Goal: Information Seeking & Learning: Learn about a topic

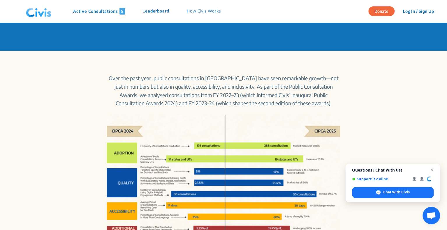
scroll to position [204, 0]
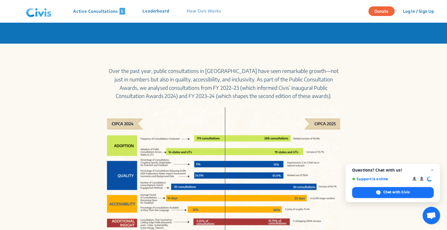
click at [100, 14] on p "Active Consultations 5" at bounding box center [99, 11] width 52 height 7
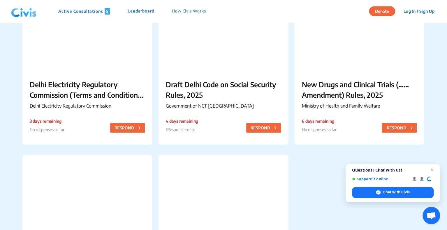
scroll to position [68, 0]
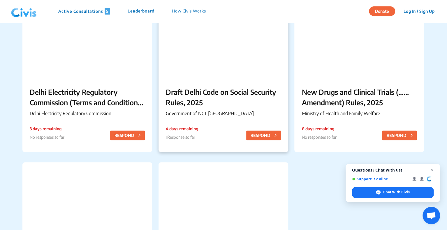
click at [168, 140] on div "4 days remaining 1 Response so far" at bounding box center [182, 135] width 32 height 19
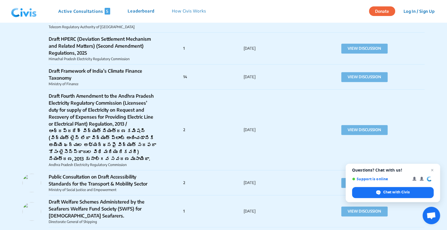
scroll to position [2310, 0]
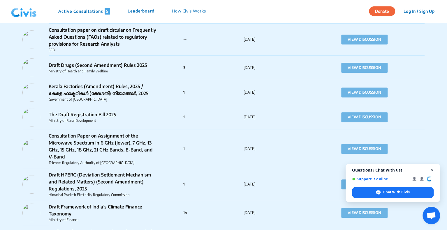
click at [430, 170] on span "Close chat" at bounding box center [431, 170] width 7 height 7
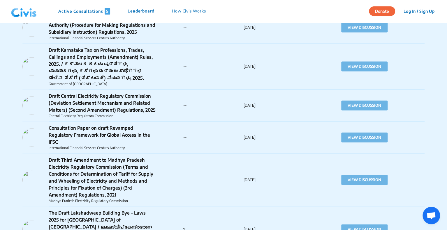
scroll to position [3193, 0]
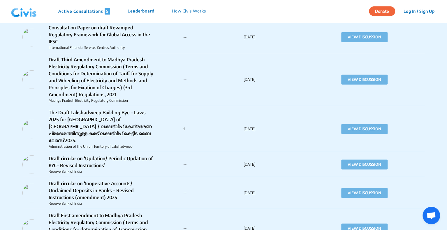
scroll to position [2921, 0]
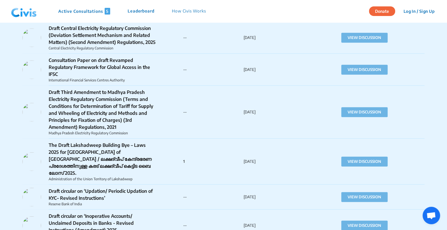
click at [183, 15] on div "Active Consultations 5 Leaderboard How Civis Works" at bounding box center [112, 11] width 206 height 17
click at [184, 13] on p "How Civis Works" at bounding box center [189, 11] width 34 height 7
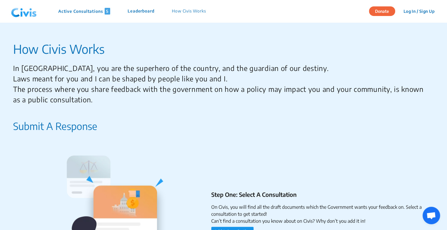
click at [136, 7] on div "Active Consultations 5 Leaderboard How Civis Works" at bounding box center [112, 11] width 206 height 17
click at [136, 9] on p "Leaderboard" at bounding box center [141, 11] width 27 height 7
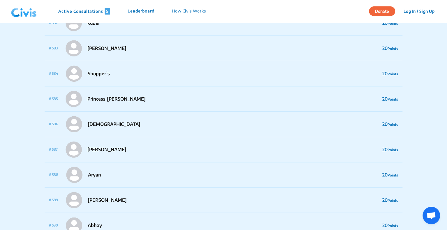
scroll to position [5596, 0]
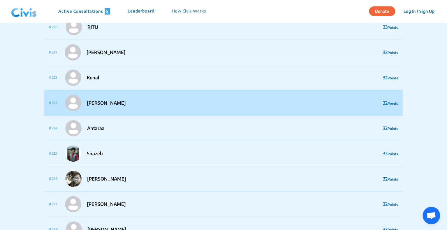
click at [97, 100] on p "Trisha" at bounding box center [106, 103] width 39 height 7
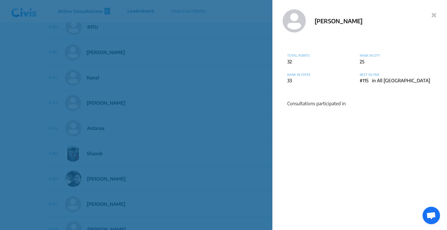
click at [101, 99] on div "Trisha TOTAL POINTS 32 RANK IN CITY 25 RANK IN STATE 33 BEST SO FAR #115 in All…" at bounding box center [223, 115] width 447 height 230
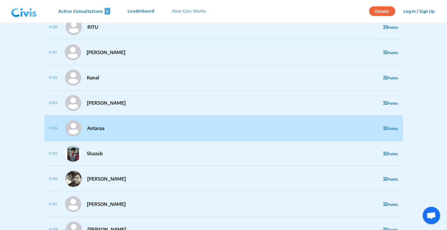
click at [91, 125] on p "Antaraa" at bounding box center [95, 128] width 17 height 7
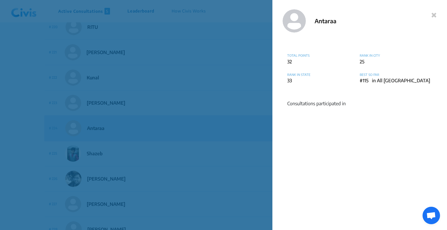
click at [91, 118] on div "Antaraa TOTAL POINTS 32 RANK IN CITY 25 RANK IN STATE 33 BEST SO FAR #115 in Al…" at bounding box center [223, 115] width 447 height 230
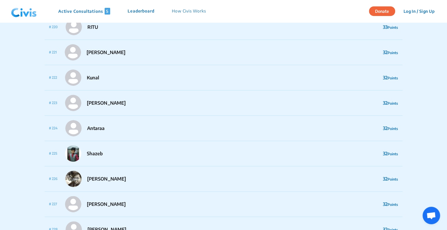
click at [16, 15] on img at bounding box center [24, 11] width 30 height 17
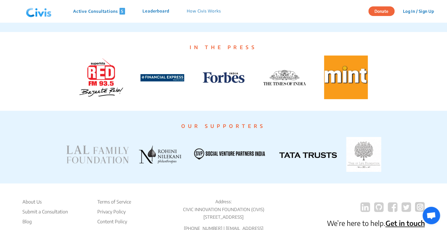
scroll to position [1067, 0]
click at [344, 94] on img at bounding box center [346, 78] width 44 height 44
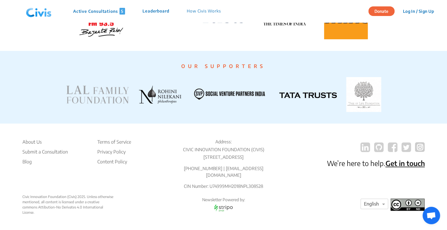
scroll to position [1112, 0]
drag, startPoint x: 183, startPoint y: 151, endPoint x: 248, endPoint y: 151, distance: 64.9
click at [248, 151] on p "CIVIC INNOVATION FOUNDATION (CIVIS)" at bounding box center [223, 149] width 109 height 7
click at [245, 185] on p "CIN Number: U74999MH2018NPL308528" at bounding box center [223, 186] width 109 height 7
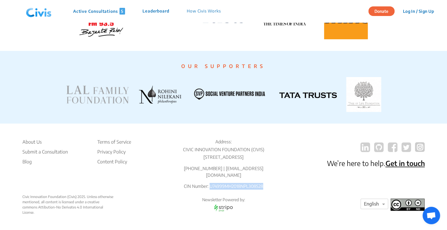
click at [245, 185] on p "CIN Number: U74999MH2018NPL308528" at bounding box center [223, 186] width 109 height 7
copy p "U74999MH2018NPL308528"
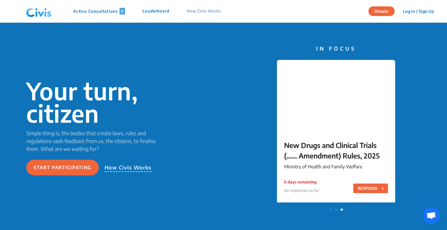
scroll to position [0, 0]
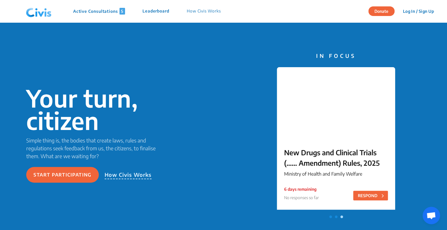
click at [66, 9] on div "Active Consultations 5 Leaderboard How Civis Works" at bounding box center [127, 11] width 206 height 17
click at [40, 17] on img at bounding box center [39, 11] width 30 height 17
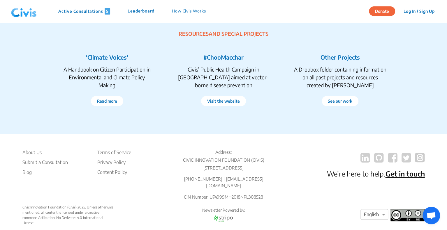
scroll to position [1119, 0]
